Goal: Task Accomplishment & Management: Manage account settings

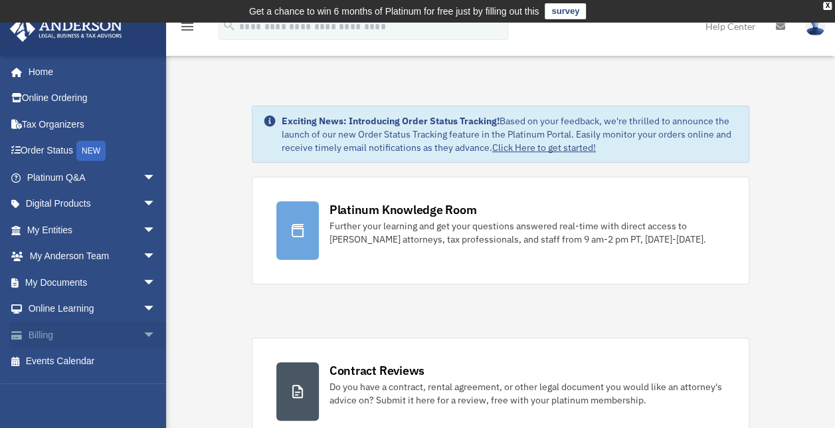
click at [54, 333] on link "Billing arrow_drop_down" at bounding box center [92, 335] width 167 height 27
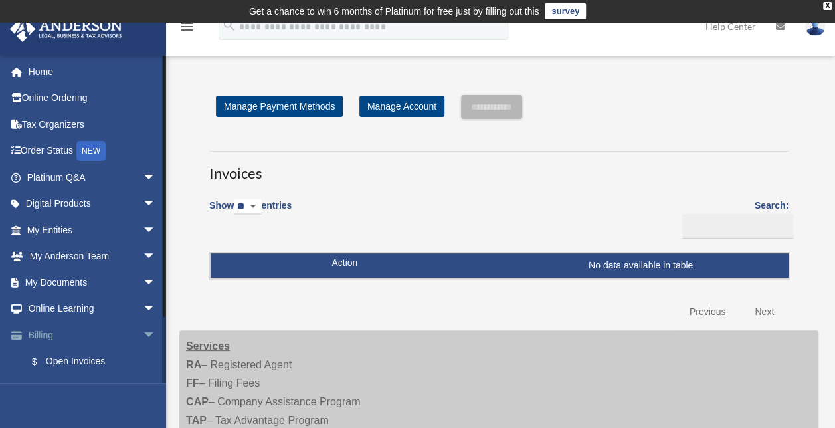
click at [143, 332] on span "arrow_drop_down" at bounding box center [156, 335] width 27 height 27
click at [143, 332] on span "arrow_drop_up" at bounding box center [156, 335] width 27 height 27
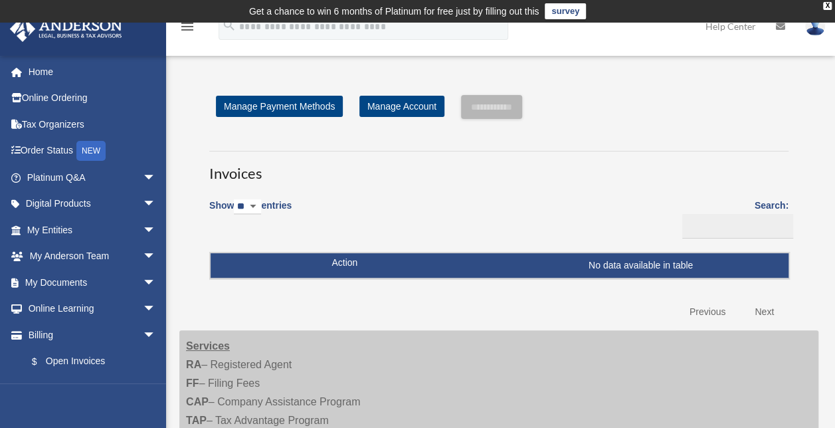
click at [710, 312] on link "Previous" at bounding box center [708, 311] width 56 height 27
click at [711, 308] on link "Previous" at bounding box center [708, 311] width 56 height 27
click at [815, 29] on img at bounding box center [815, 26] width 20 height 19
click at [679, 142] on div "Invoices Show ** ** ** *** entries Search: Pay Invoice # Invoice Name Due Date …" at bounding box center [498, 232] width 599 height 187
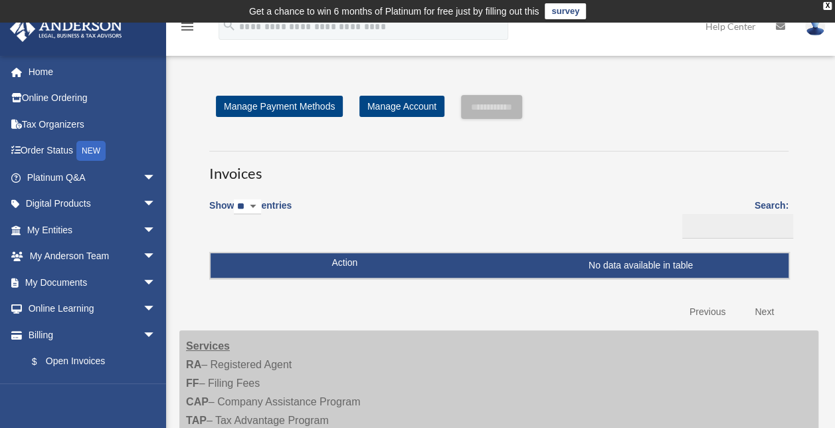
click at [261, 205] on select "** ** ** ***" at bounding box center [247, 206] width 27 height 15
click at [237, 199] on select "** ** ** ***" at bounding box center [247, 206] width 27 height 15
click at [401, 106] on link "Manage Account" at bounding box center [401, 106] width 85 height 21
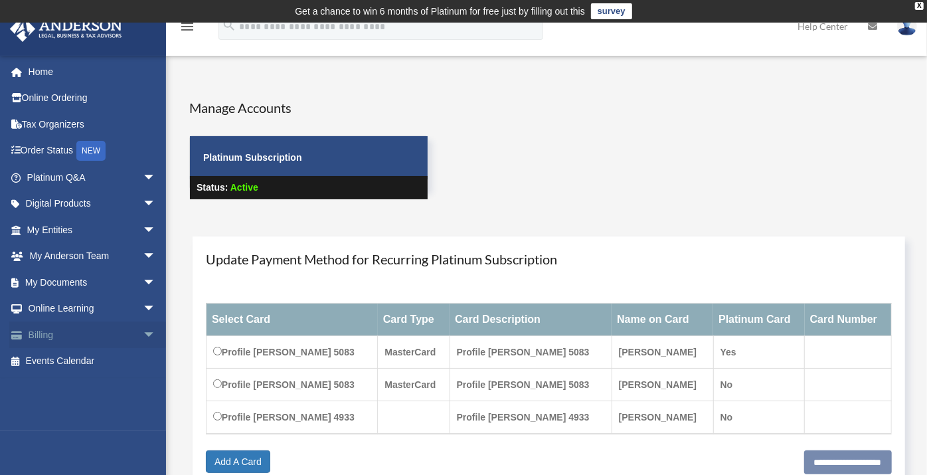
click at [63, 341] on link "Billing arrow_drop_down" at bounding box center [92, 335] width 167 height 27
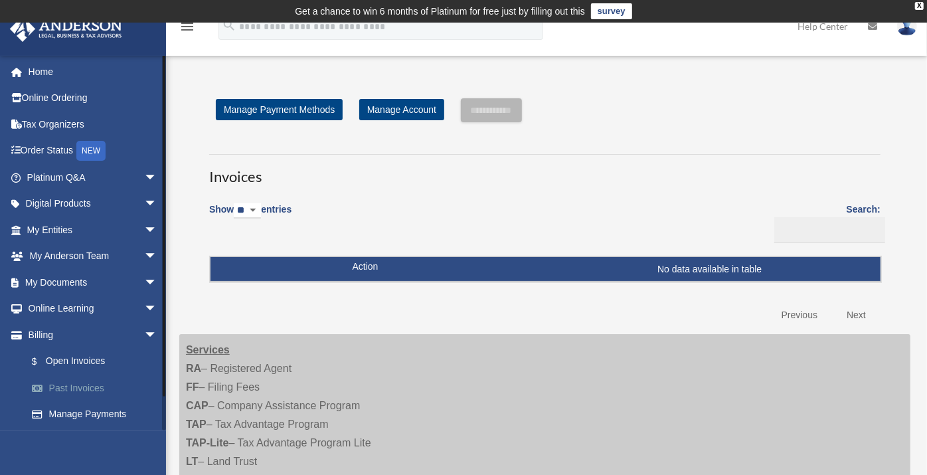
click at [94, 385] on link "Past Invoices" at bounding box center [98, 388] width 159 height 27
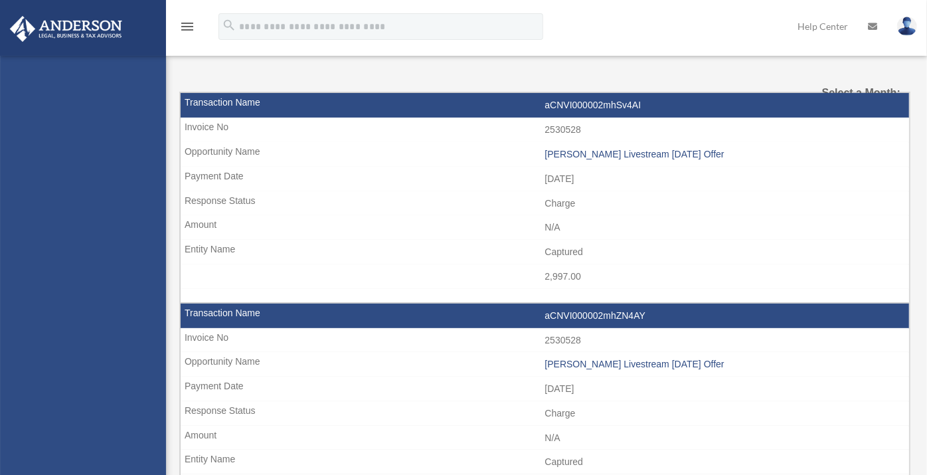
select select
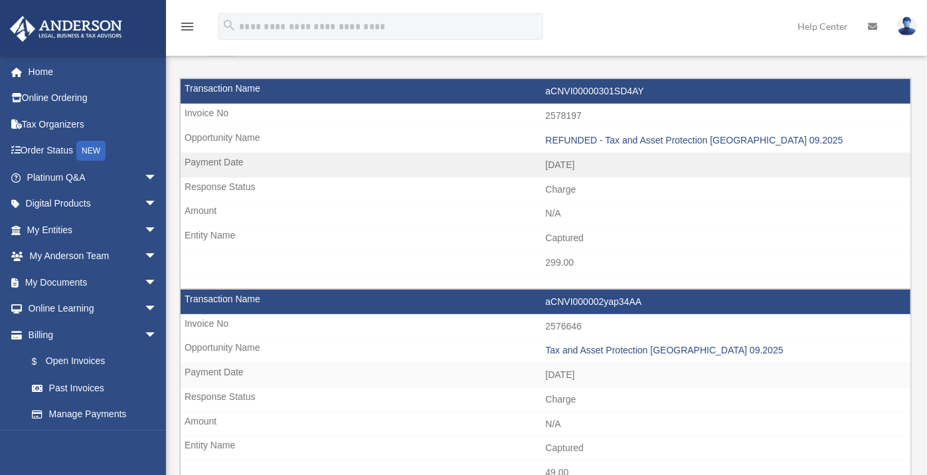
scroll to position [98, 0]
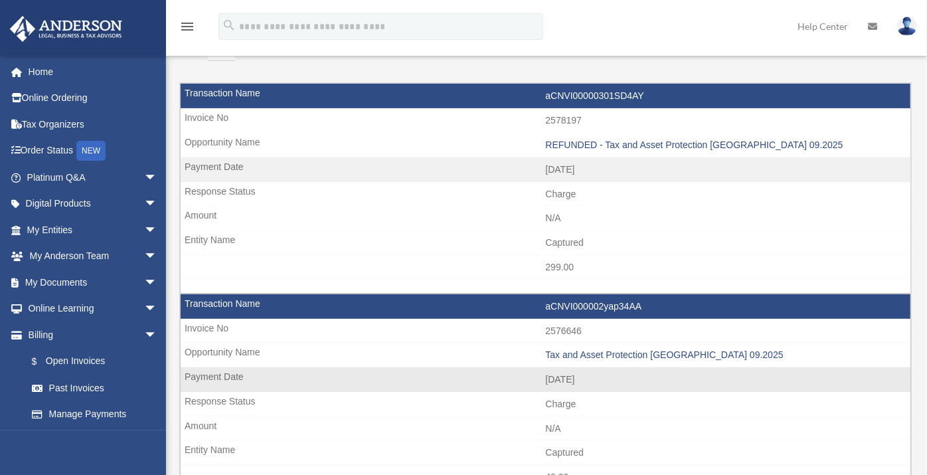
click at [686, 417] on td "N/A" at bounding box center [546, 429] width 730 height 25
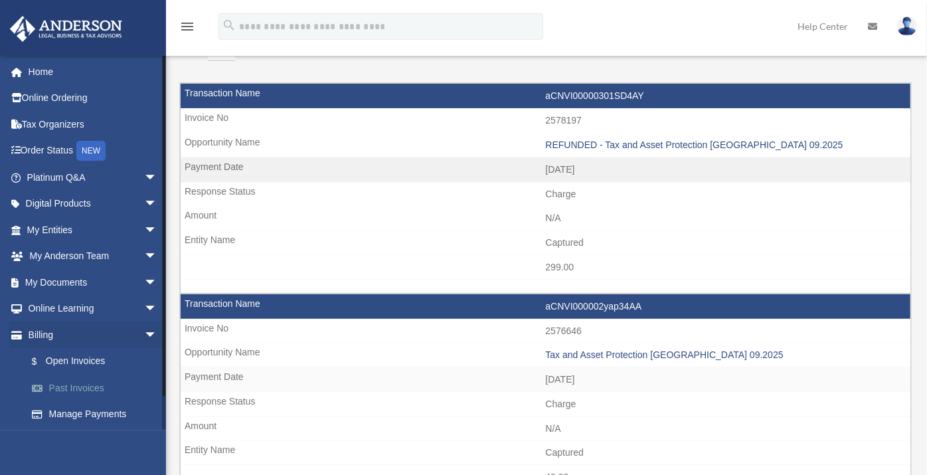
click at [97, 393] on link "Past Invoices" at bounding box center [98, 388] width 159 height 27
click at [98, 362] on link "$ Open Invoices" at bounding box center [98, 361] width 159 height 27
click at [100, 417] on link "Manage Payments" at bounding box center [98, 414] width 159 height 27
click at [153, 339] on span "arrow_drop_down" at bounding box center [157, 335] width 27 height 27
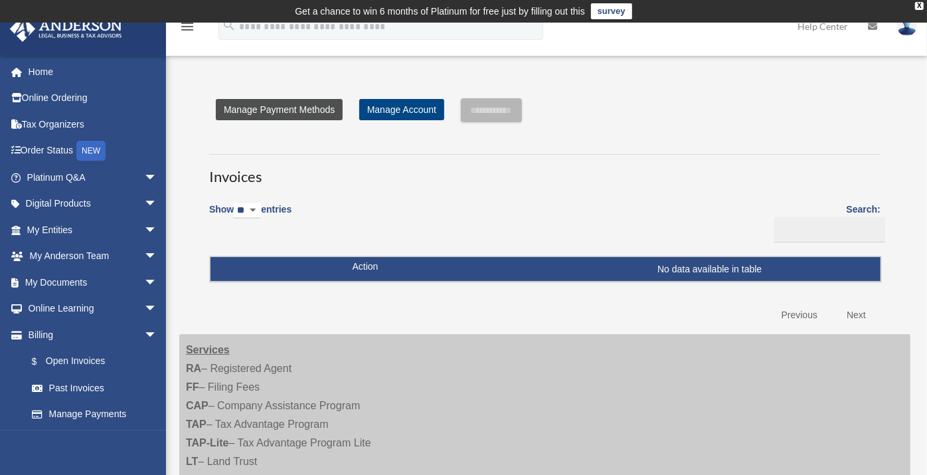
click at [317, 112] on link "Manage Payment Methods" at bounding box center [279, 109] width 127 height 21
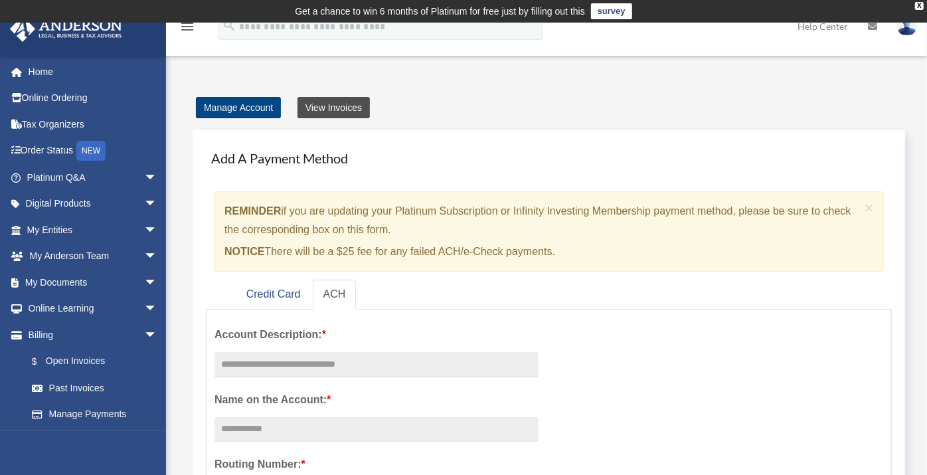
click at [345, 110] on link "View Invoices" at bounding box center [334, 107] width 72 height 21
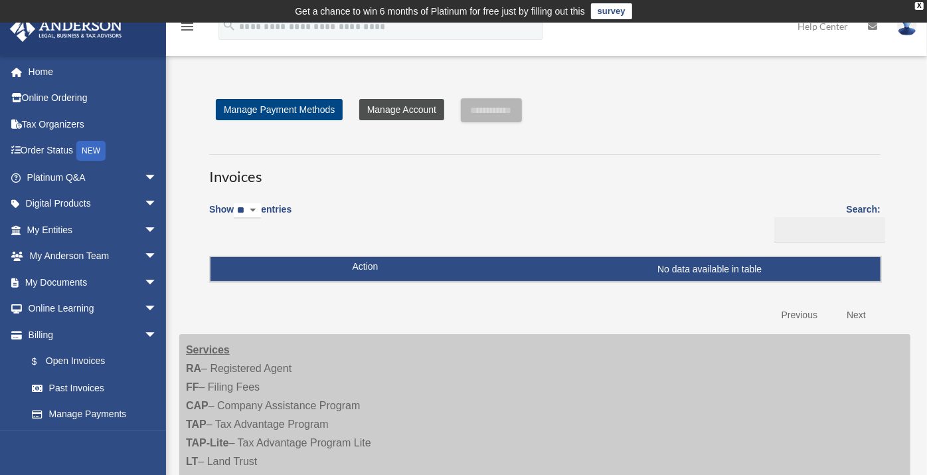
click at [408, 107] on link "Manage Account" at bounding box center [401, 109] width 85 height 21
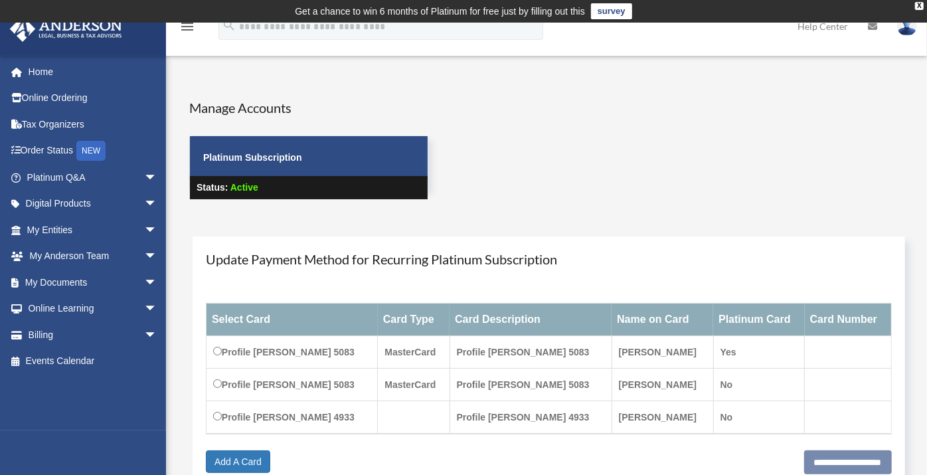
click at [901, 35] on link at bounding box center [908, 26] width 40 height 58
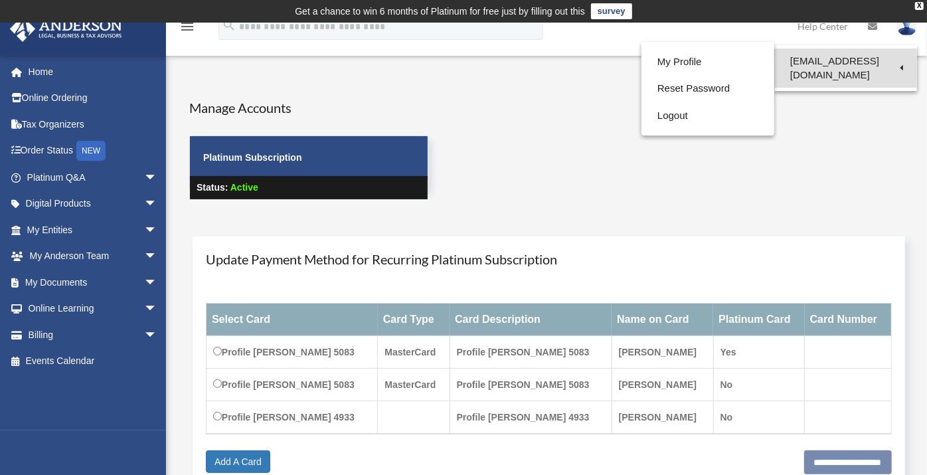
click at [862, 60] on link "[EMAIL_ADDRESS][DOMAIN_NAME]" at bounding box center [846, 67] width 143 height 39
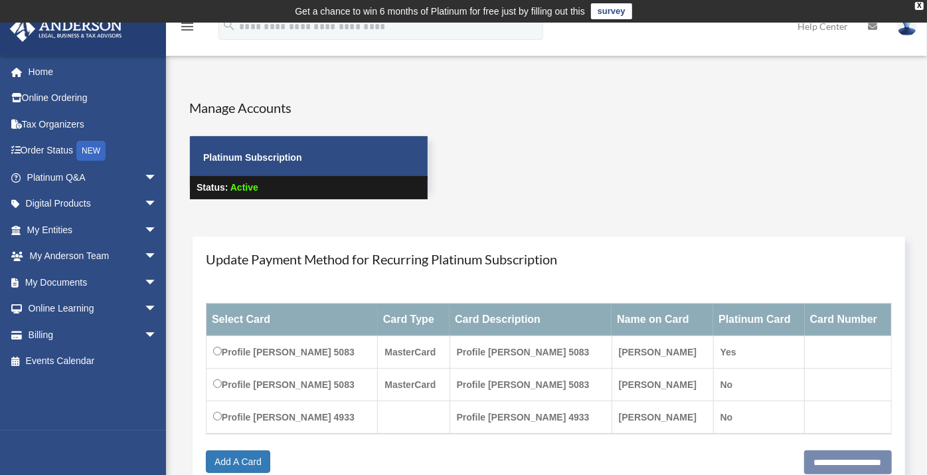
click at [908, 41] on link at bounding box center [908, 26] width 40 height 58
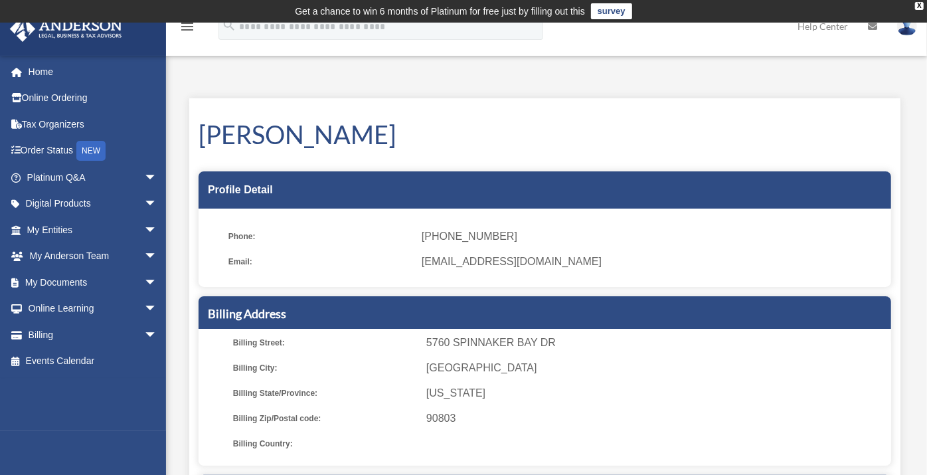
click at [909, 38] on link at bounding box center [908, 26] width 40 height 58
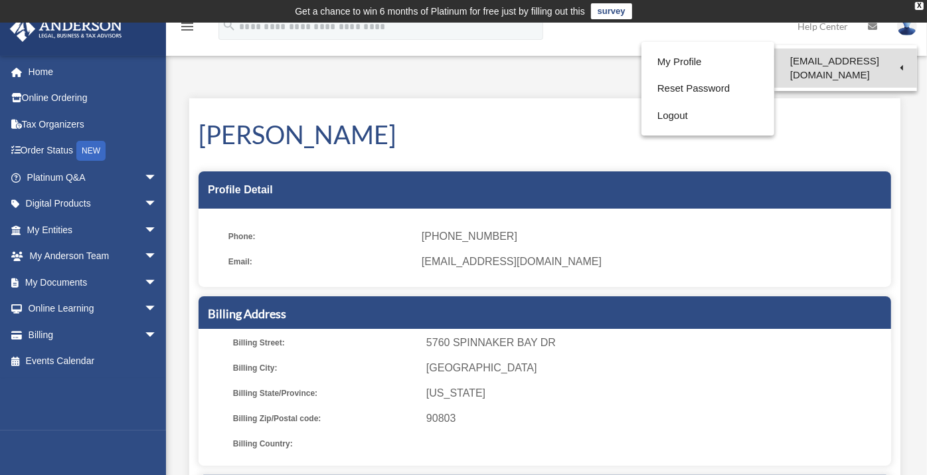
click at [791, 64] on link "[EMAIL_ADDRESS][DOMAIN_NAME]" at bounding box center [846, 67] width 143 height 39
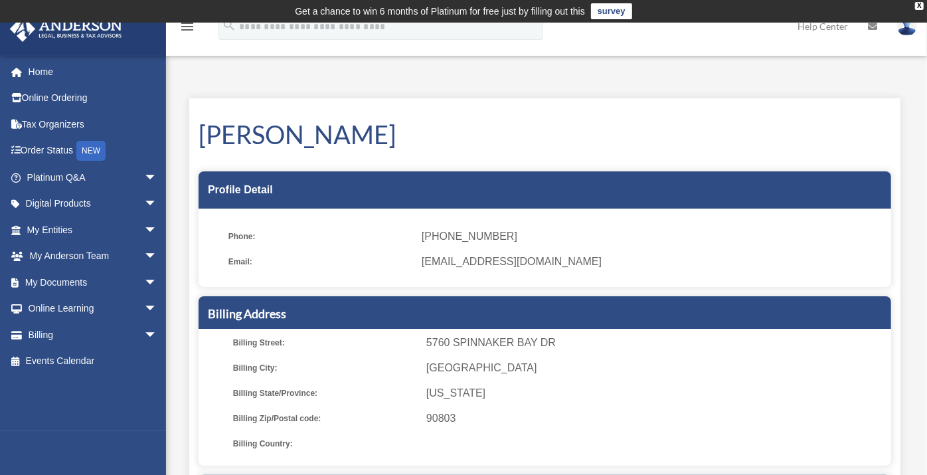
click at [810, 66] on div "My Profile fortune700@aol.com Sign Out fortune700@aol.com Home Online Ordering …" at bounding box center [463, 374] width 927 height 628
click at [836, 66] on div "My Profile fortune700@aol.com Sign Out fortune700@aol.com Home Online Ordering …" at bounding box center [463, 374] width 927 height 628
click at [907, 32] on img at bounding box center [908, 26] width 20 height 19
click at [907, 40] on link at bounding box center [908, 26] width 40 height 58
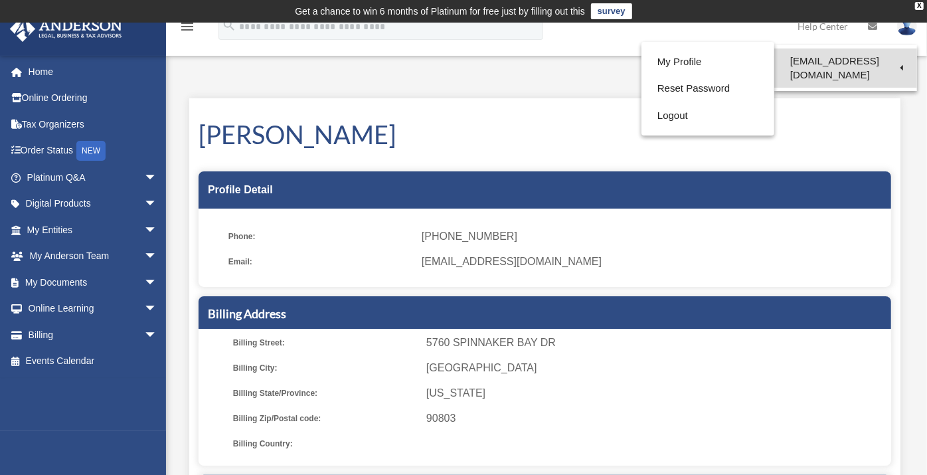
click at [884, 64] on link "[EMAIL_ADDRESS][DOMAIN_NAME]" at bounding box center [846, 67] width 143 height 39
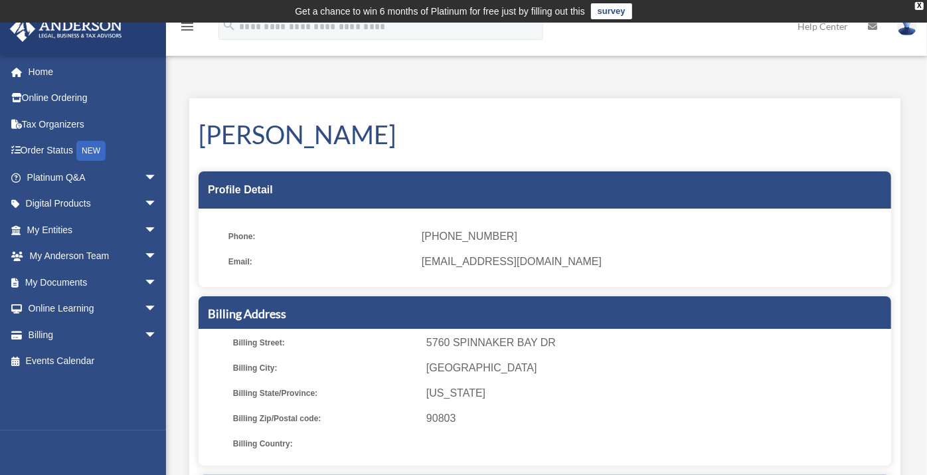
click at [906, 51] on link at bounding box center [908, 26] width 40 height 58
click at [907, 36] on link at bounding box center [908, 26] width 40 height 58
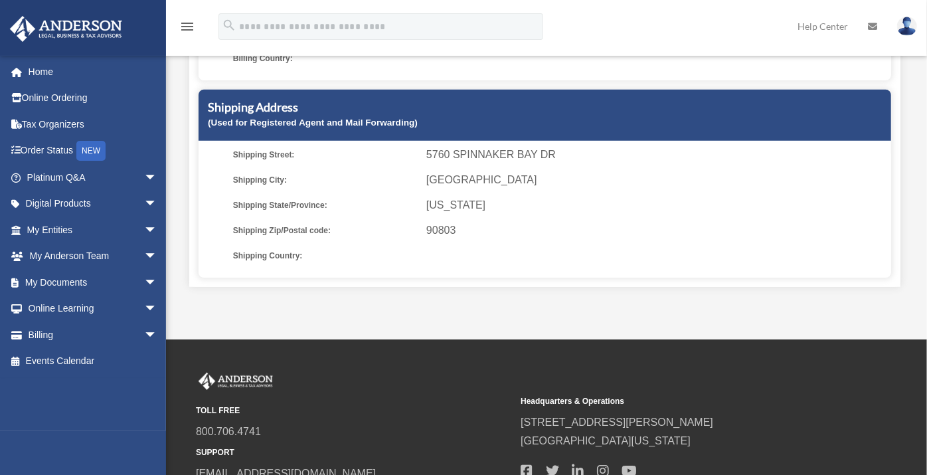
scroll to position [387, 0]
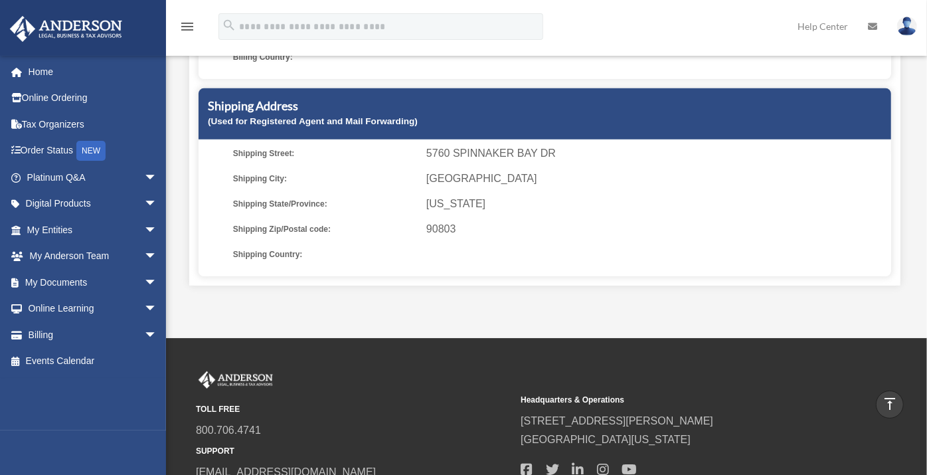
click at [907, 33] on img at bounding box center [908, 26] width 20 height 19
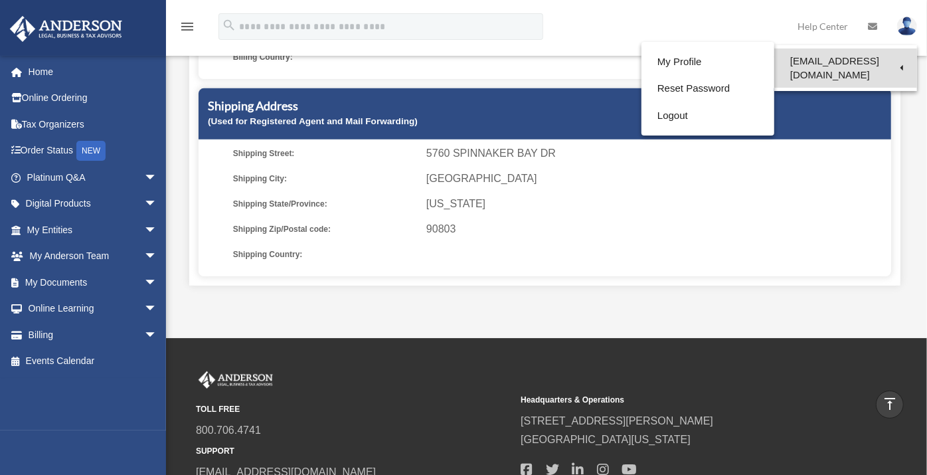
click at [886, 66] on link "[EMAIL_ADDRESS][DOMAIN_NAME]" at bounding box center [846, 67] width 143 height 39
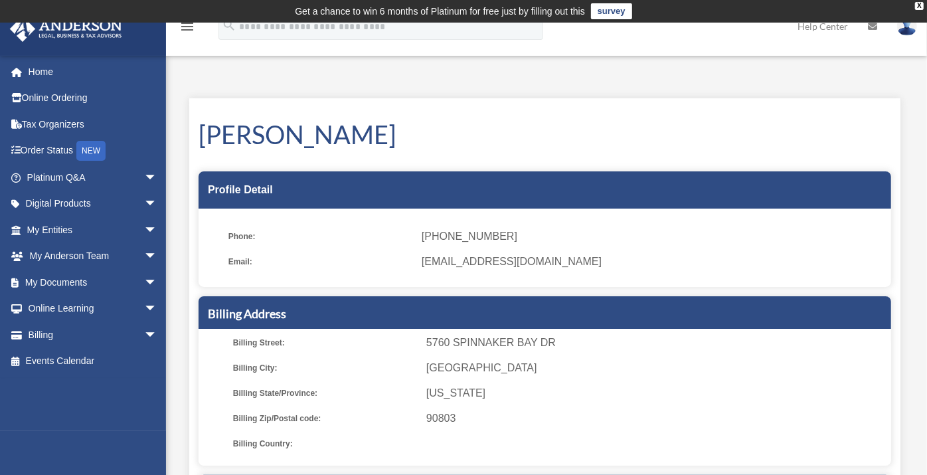
click at [914, 42] on link at bounding box center [908, 26] width 40 height 58
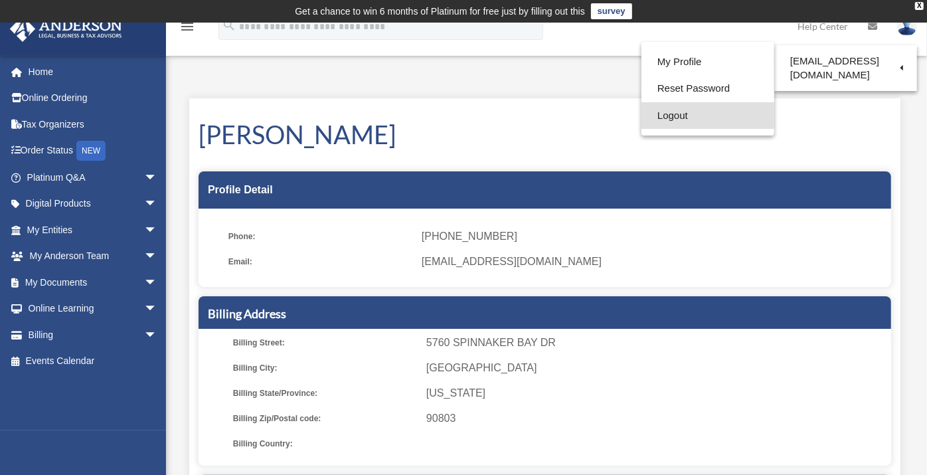
click at [680, 123] on link "Logout" at bounding box center [708, 115] width 133 height 27
